Goal: Task Accomplishment & Management: Complete application form

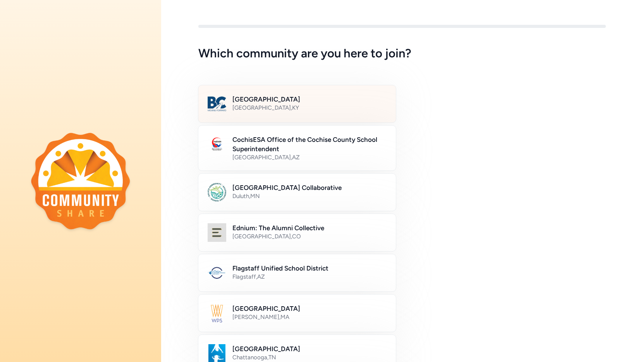
click at [329, 103] on h2 "[GEOGRAPHIC_DATA]" at bounding box center [309, 99] width 154 height 9
click at [302, 104] on div "[GEOGRAPHIC_DATA] , [GEOGRAPHIC_DATA]" at bounding box center [308, 108] width 153 height 8
click at [303, 103] on h2 "[GEOGRAPHIC_DATA]" at bounding box center [308, 99] width 153 height 9
click at [268, 100] on h2 "[GEOGRAPHIC_DATA]" at bounding box center [308, 99] width 153 height 9
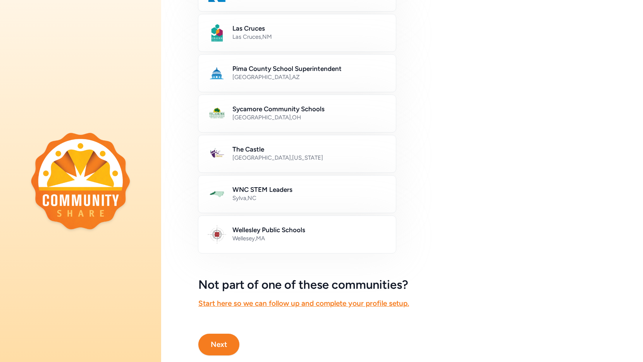
scroll to position [379, 0]
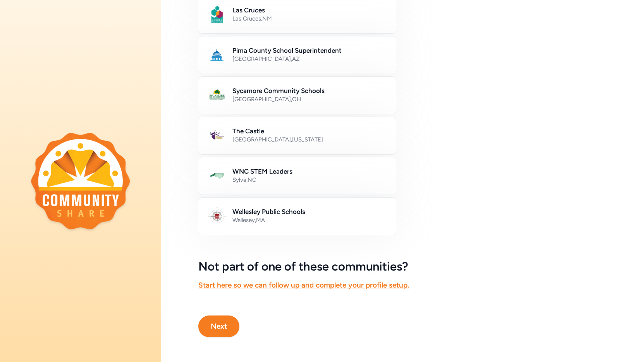
click at [228, 326] on button "Next" at bounding box center [218, 326] width 41 height 22
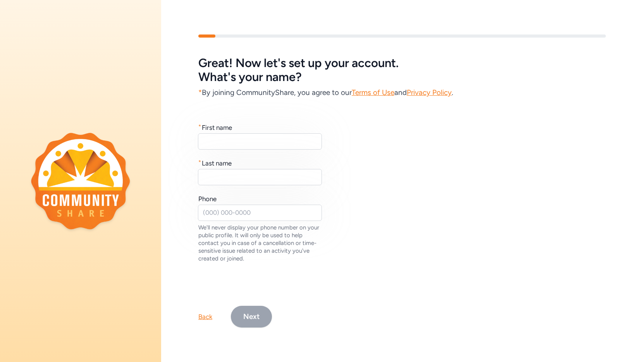
click at [201, 318] on div "Back" at bounding box center [205, 316] width 14 height 9
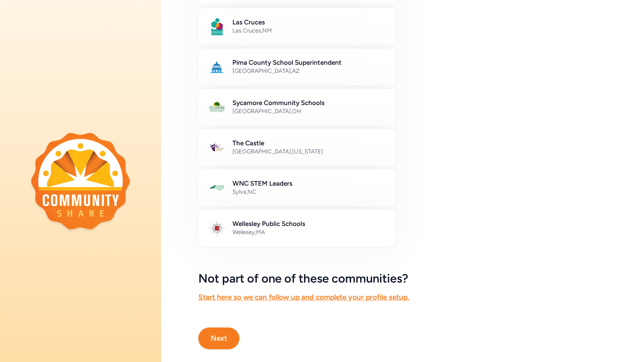
scroll to position [379, 0]
